Goal: Task Accomplishment & Management: Use online tool/utility

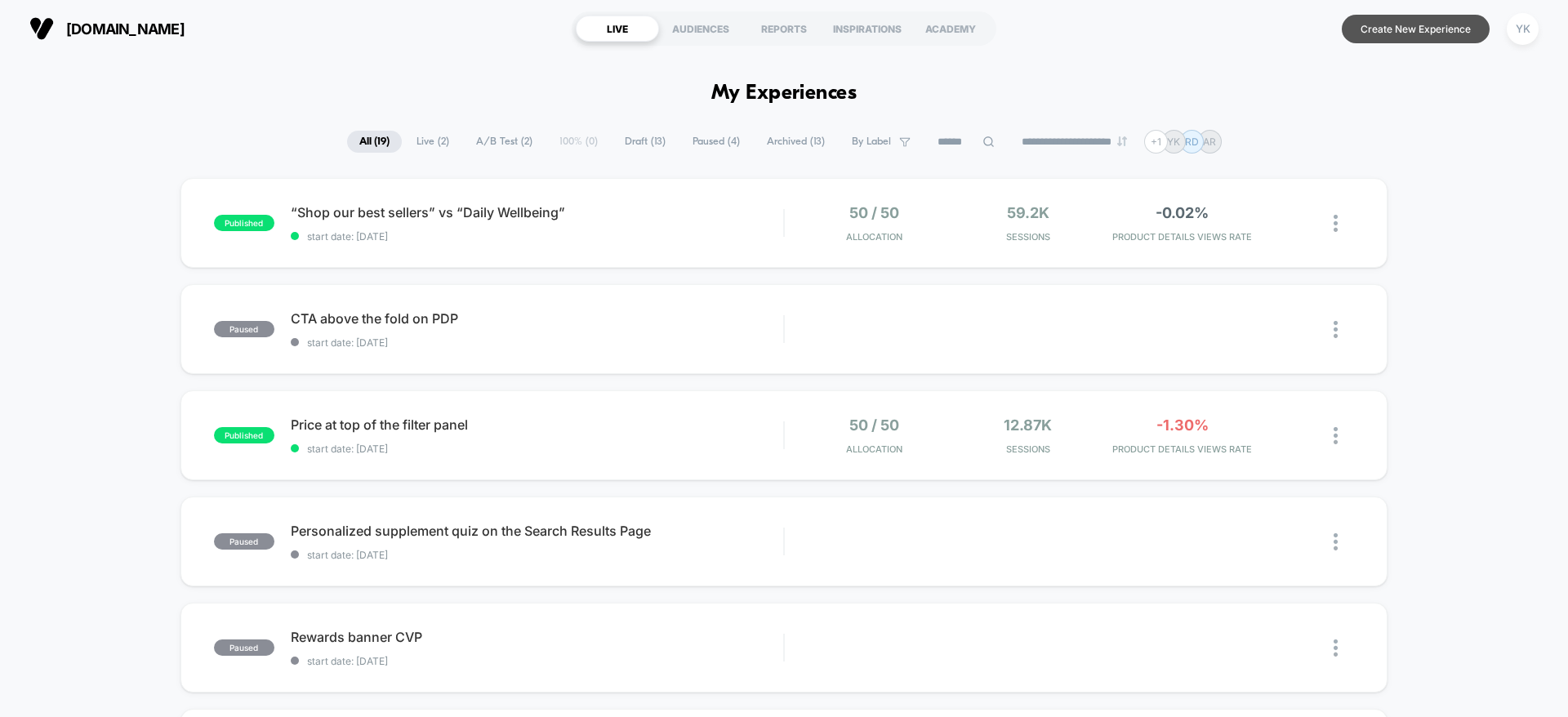
click at [1367, 24] on button "Create New Experience" at bounding box center [1415, 28] width 148 height 28
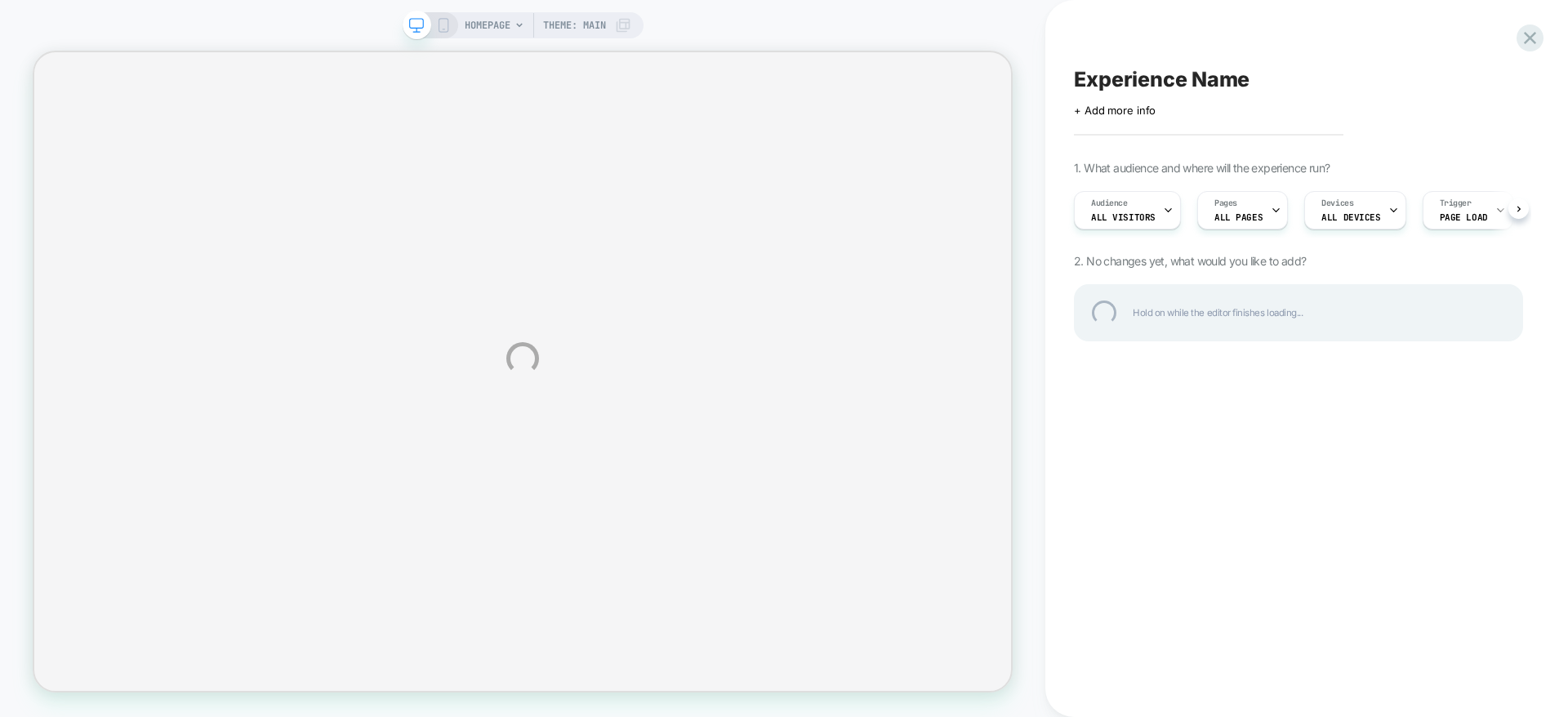
click at [656, 401] on div "HOMEPAGE Theme: MAIN Experience Name Click to edit experience details + Add mor…" at bounding box center [784, 358] width 1568 height 717
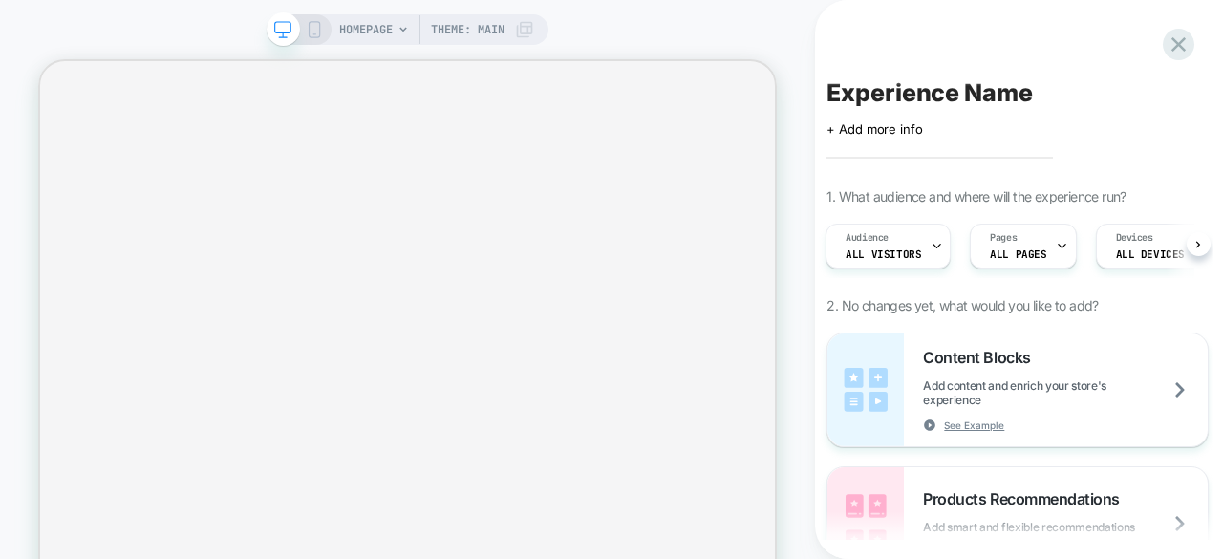
scroll to position [0, 1]
